Goal: Transaction & Acquisition: Book appointment/travel/reservation

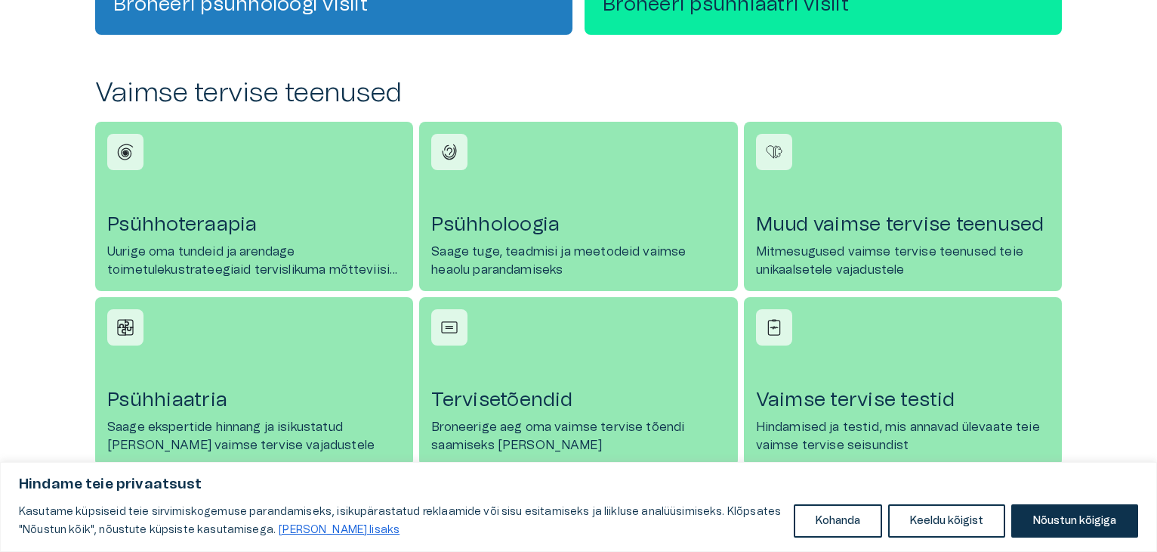
scroll to position [592, 0]
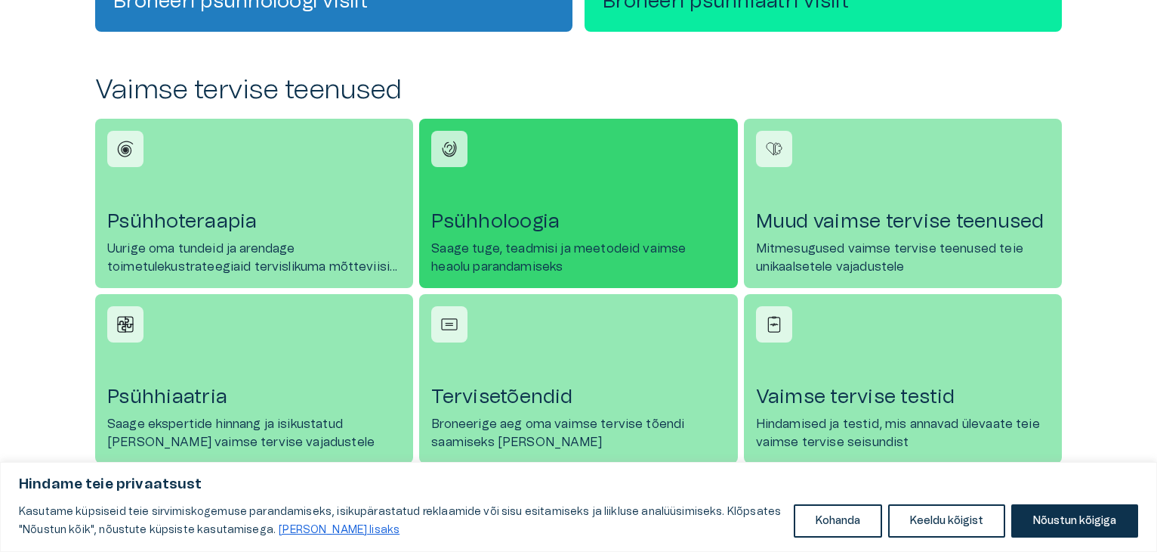
click at [486, 233] on h4 "Psühholoogia" at bounding box center [578, 221] width 294 height 24
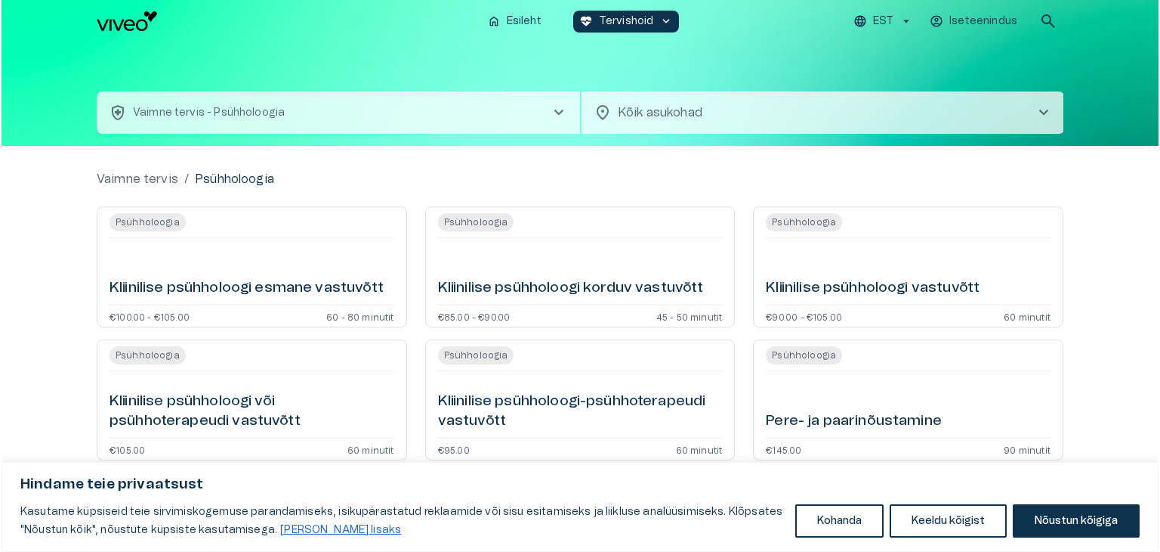
scroll to position [88, 0]
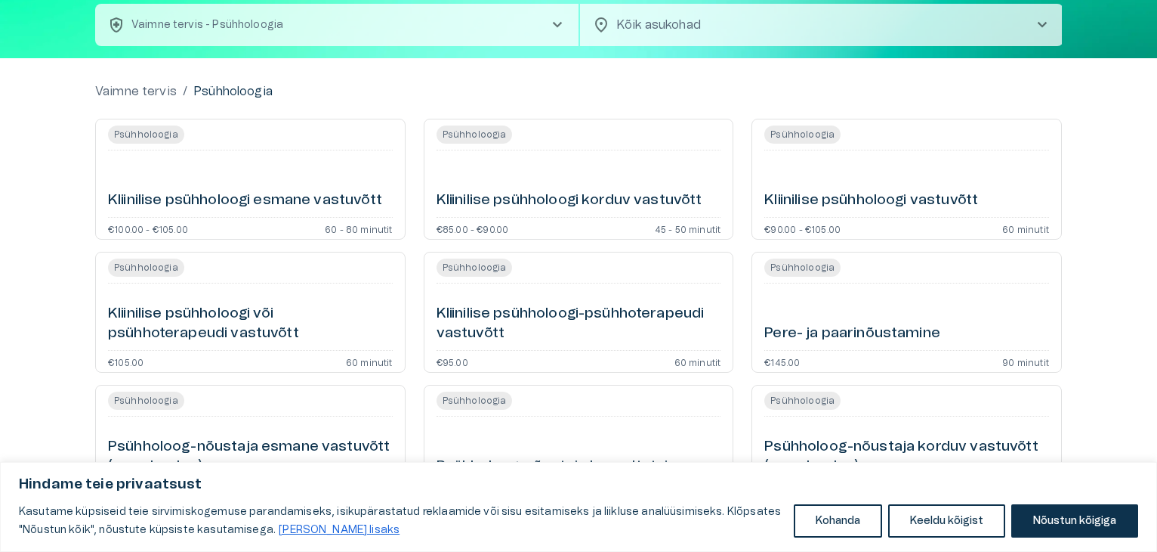
click at [311, 193] on h6 "Kliinilise psühholoogi esmane vastuvõtt" at bounding box center [245, 200] width 274 height 20
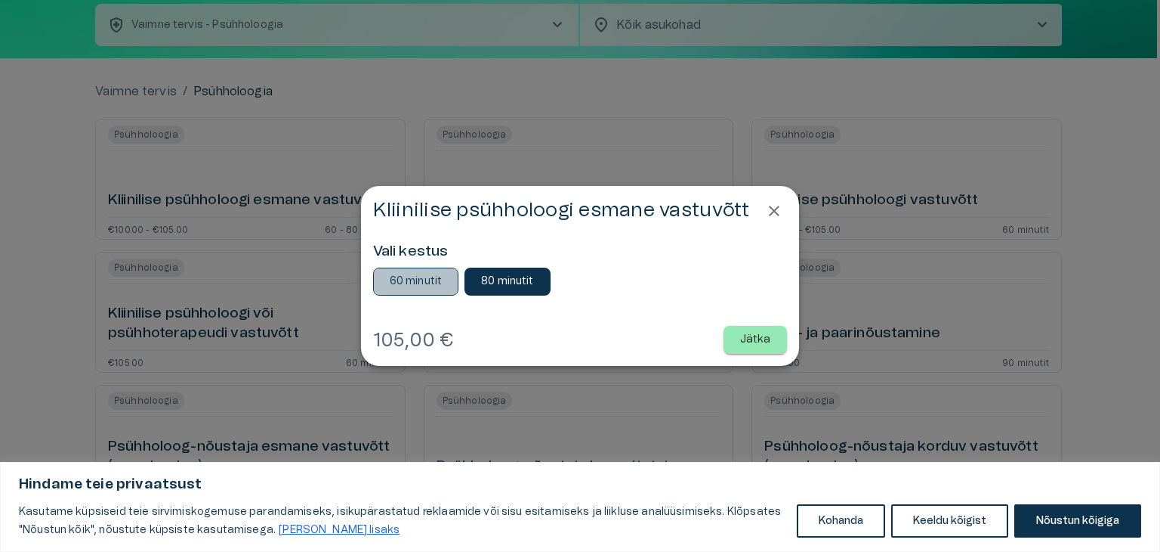
click at [415, 285] on p "60 minutit" at bounding box center [416, 281] width 53 height 16
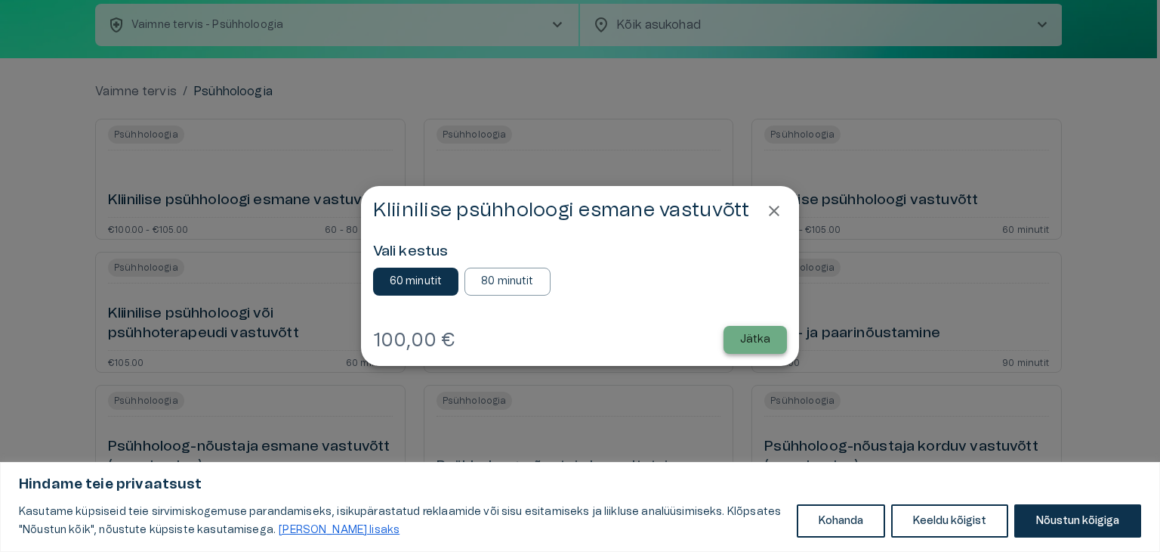
click at [746, 339] on p "Jätka" at bounding box center [755, 340] width 31 height 16
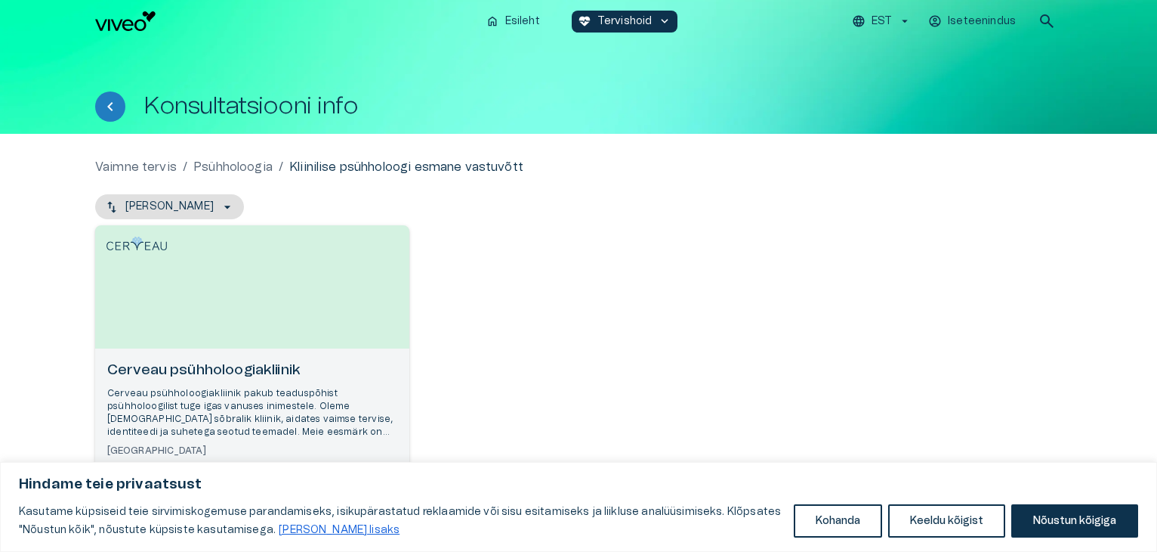
scroll to position [85, 0]
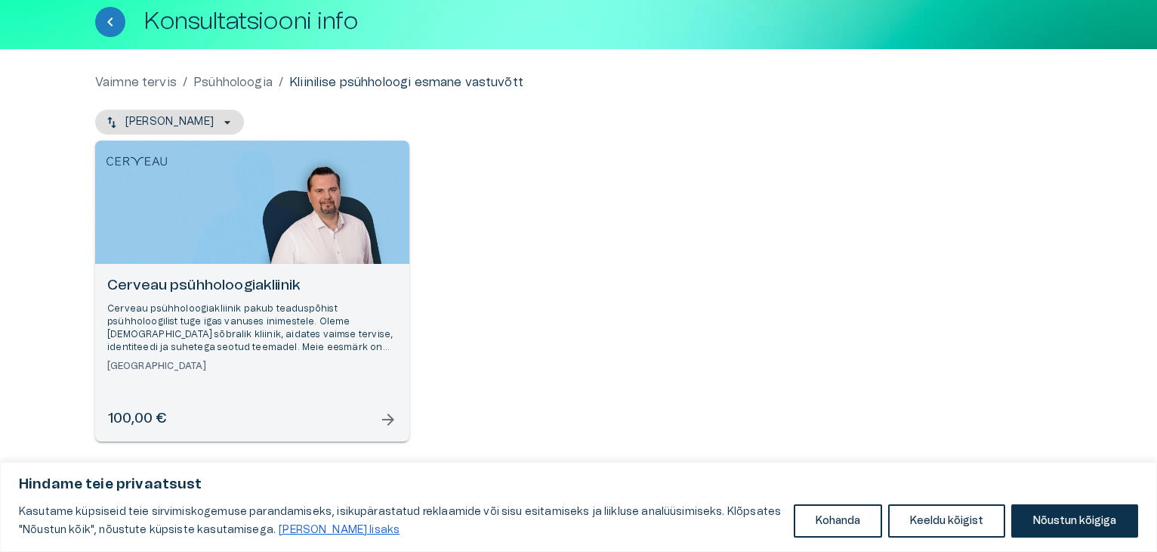
scroll to position [190, 0]
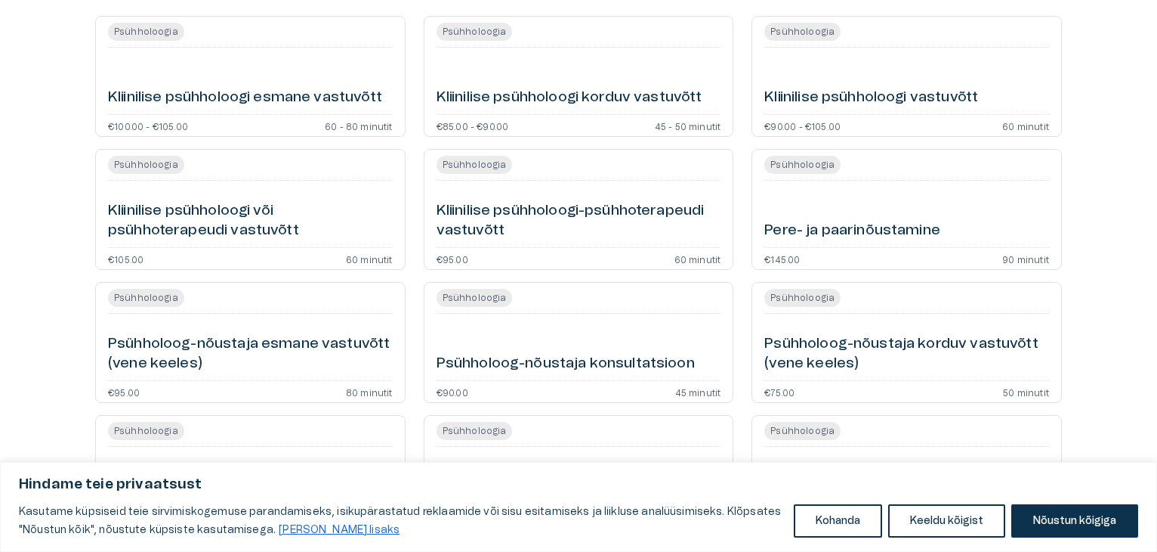
click at [223, 227] on h6 "Kliinilise psühholoogi või psühhoterapeudi vastuvõtt" at bounding box center [250, 221] width 285 height 40
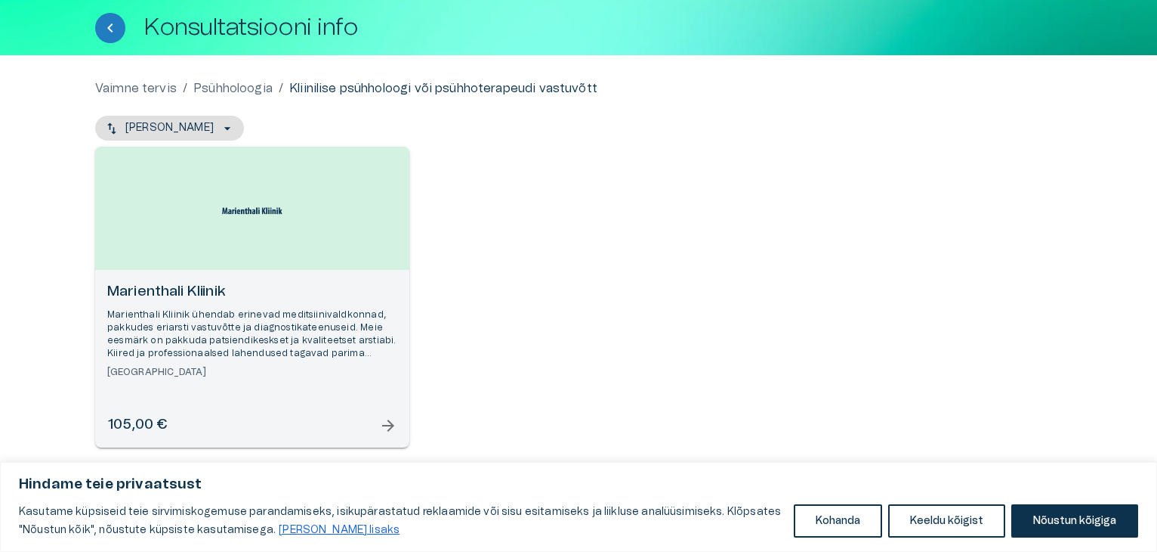
scroll to position [85, 0]
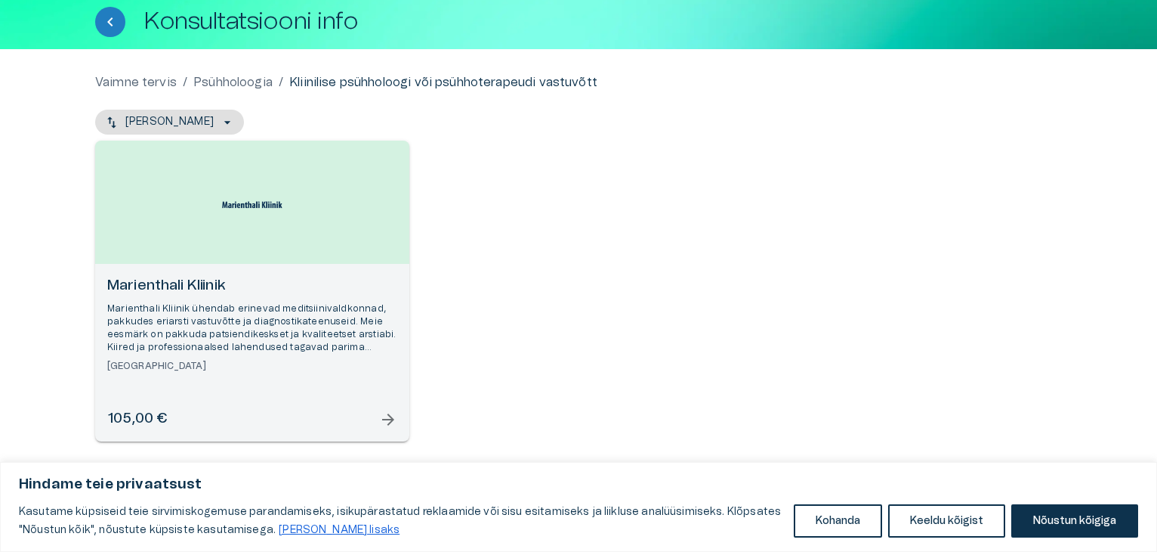
click at [387, 422] on span "arrow_forward" at bounding box center [388, 419] width 18 height 18
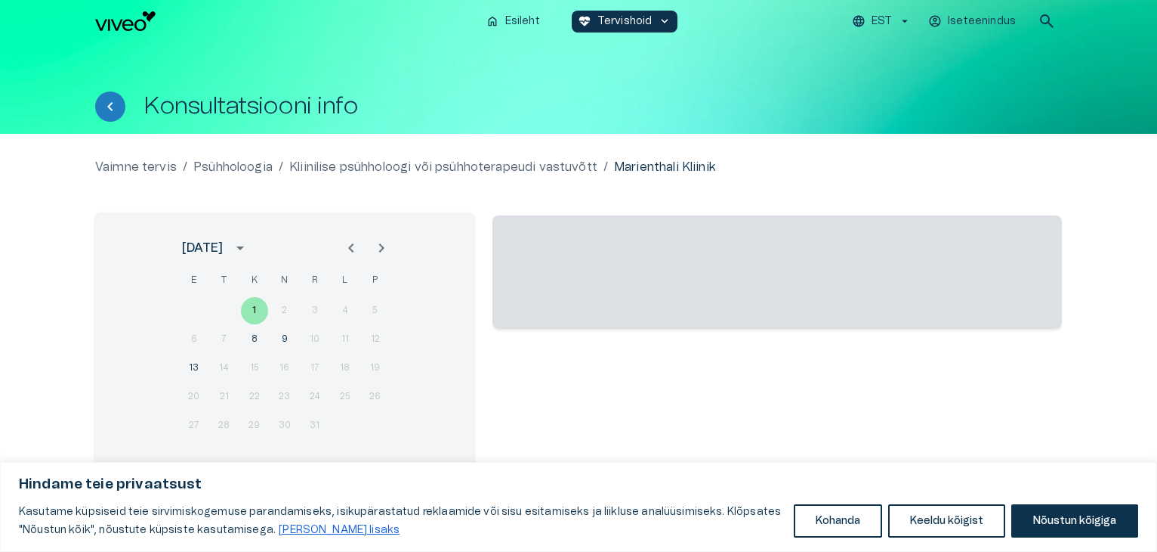
scroll to position [54, 0]
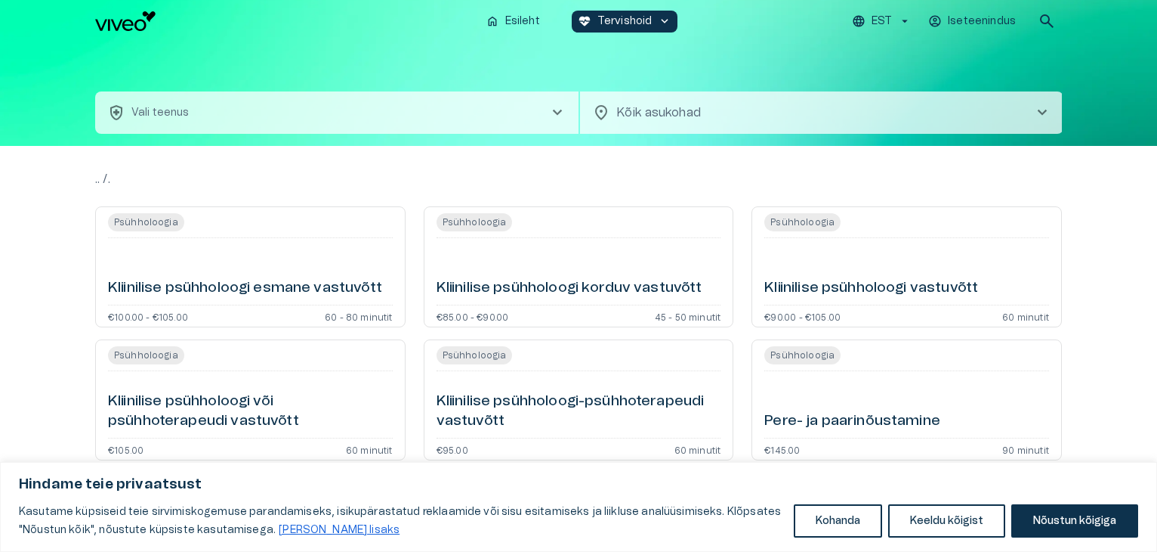
scroll to position [294, 0]
